Goal: Task Accomplishment & Management: Complete application form

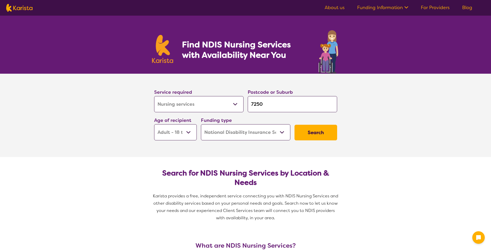
select select "Nursing services"
select select "AD"
select select "NDIS"
select select "Nursing services"
select select "AD"
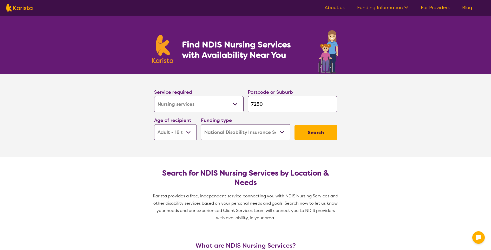
select select "NDIS"
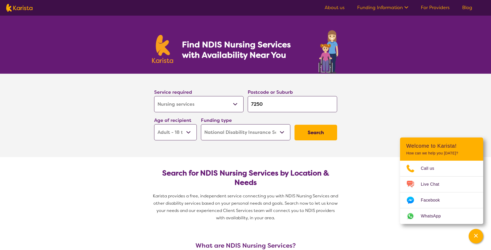
drag, startPoint x: 271, startPoint y: 103, endPoint x: 243, endPoint y: 103, distance: 28.1
click at [243, 103] on div "Service required Allied Health Assistant Assessment ([MEDICAL_DATA] or [MEDICAL…" at bounding box center [245, 114] width 187 height 56
type input "7"
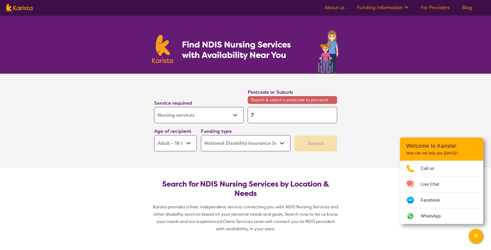
type input "73"
type input "731"
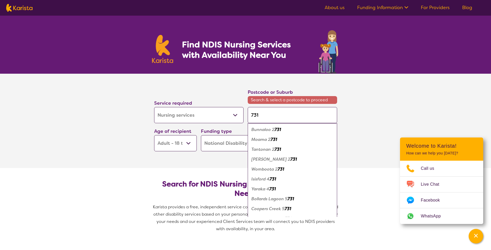
type input "7315"
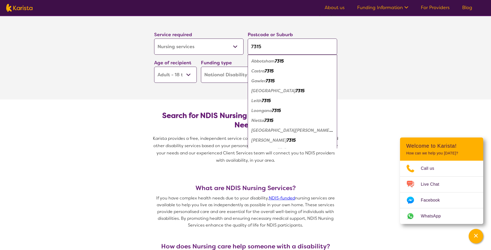
type input "731"
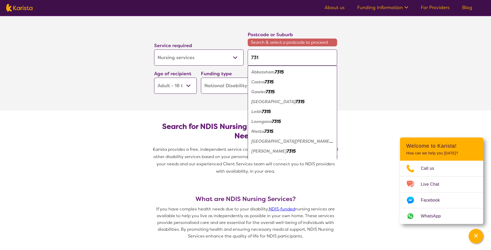
type input "73"
type input "7"
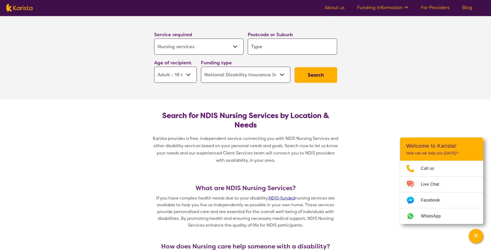
type input "D"
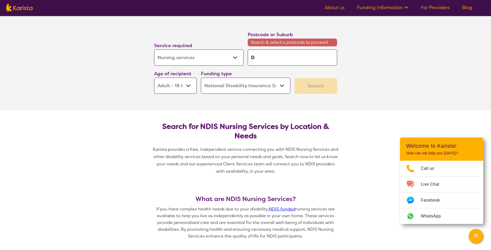
type input "De"
type input "Dev"
type input "Devo"
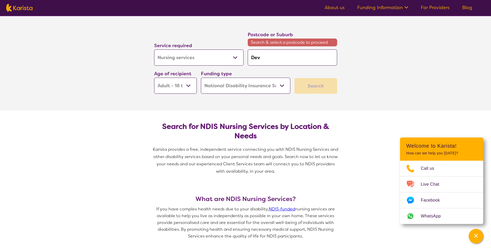
type input "Devo"
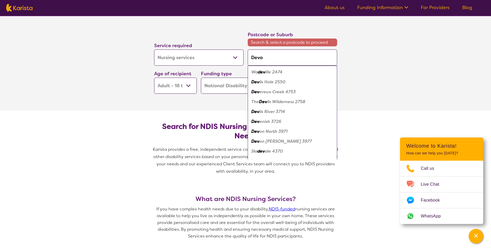
type input "[GEOGRAPHIC_DATA]"
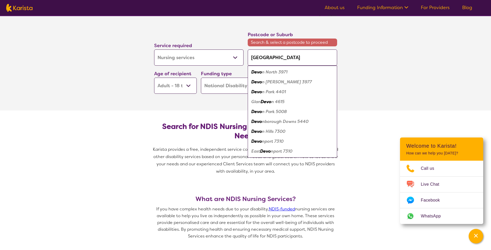
type input "Devonp"
type input "Devonpo"
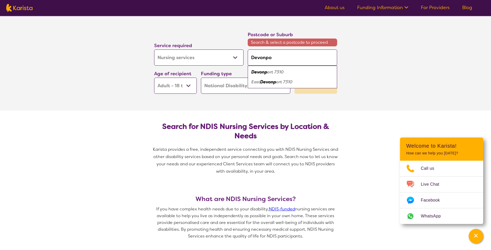
type input "Devonpor"
type input "Devonport"
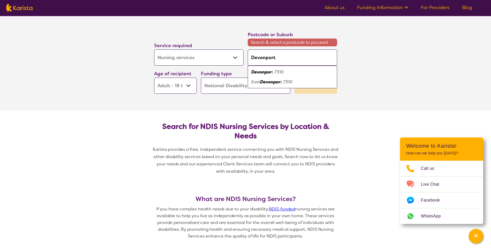
type input "Devonport"
type input "Devonpor"
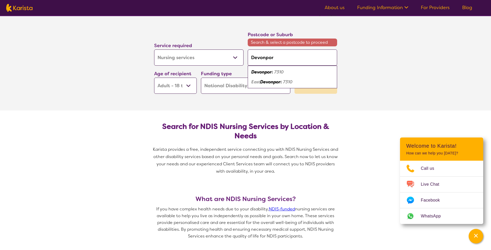
click at [277, 75] on div "Devonpor t 7310" at bounding box center [292, 72] width 84 height 10
type input "7310"
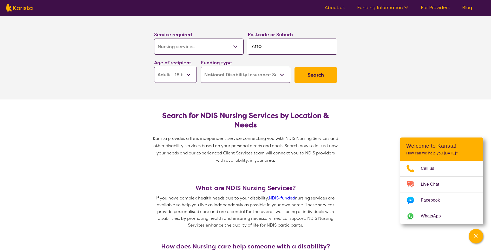
click at [314, 75] on button "Search" at bounding box center [316, 75] width 43 height 16
